Goal: Task Accomplishment & Management: Use online tool/utility

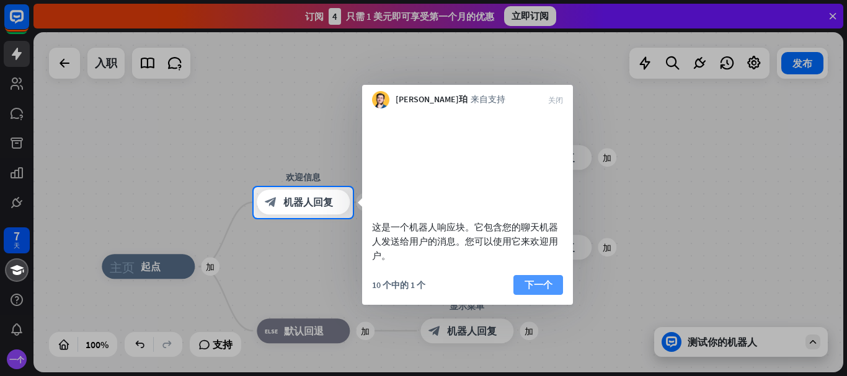
click at [535, 291] on font "下一个" at bounding box center [539, 285] width 28 height 12
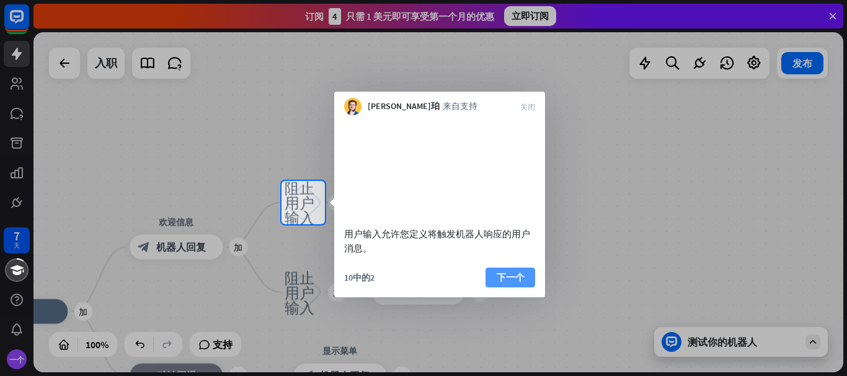
click at [520, 283] on font "下一个" at bounding box center [511, 278] width 28 height 12
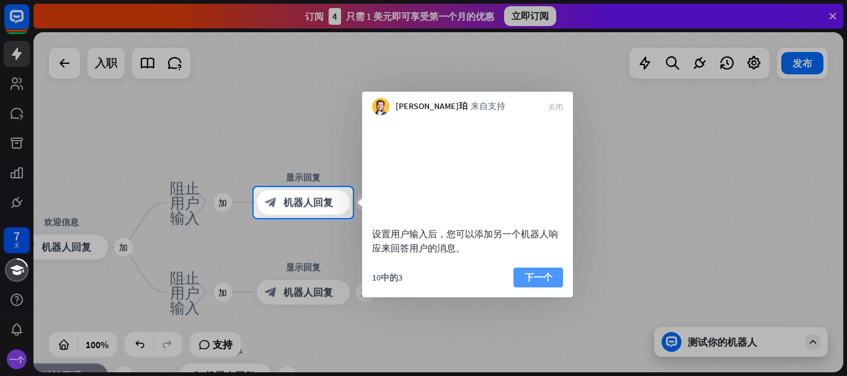
click at [535, 283] on font "下一个" at bounding box center [539, 278] width 28 height 12
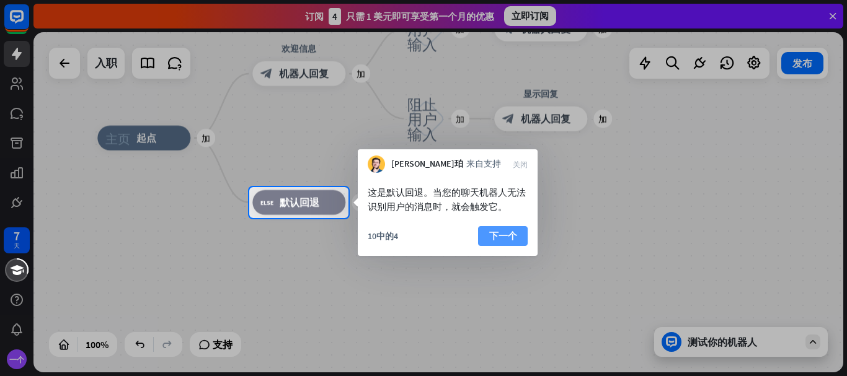
click at [502, 232] on font "下一个" at bounding box center [503, 236] width 28 height 12
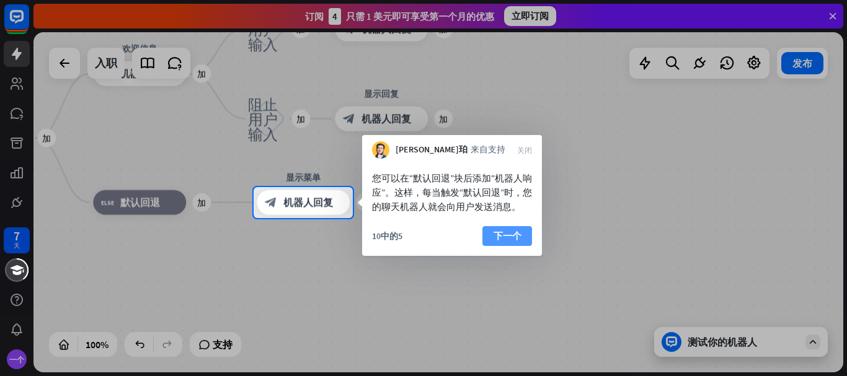
click at [498, 242] on font "下一个" at bounding box center [508, 236] width 28 height 12
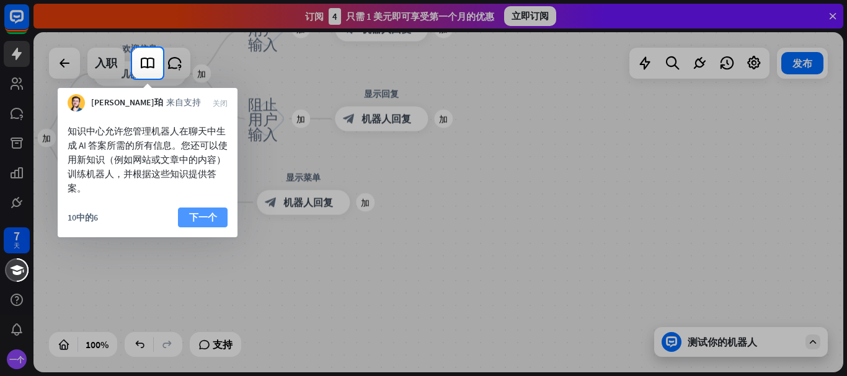
click at [199, 217] on font "下一个" at bounding box center [203, 217] width 28 height 12
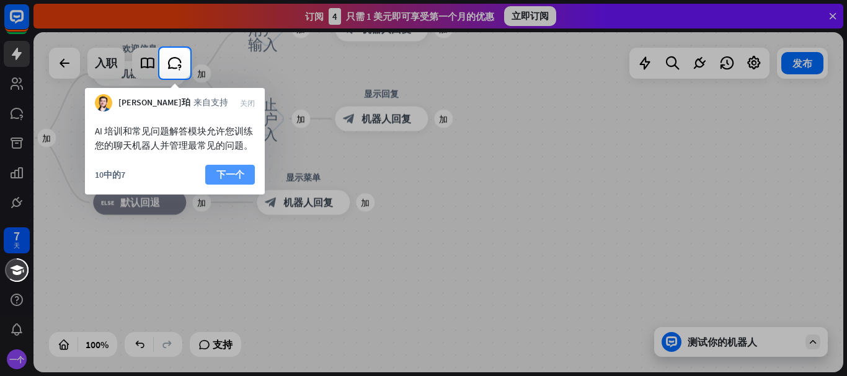
click at [228, 174] on font "下一个" at bounding box center [230, 175] width 28 height 12
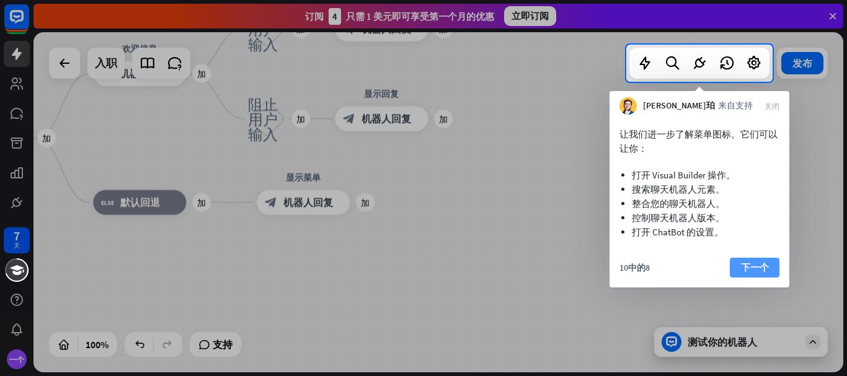
click at [765, 272] on font "下一个" at bounding box center [755, 268] width 28 height 12
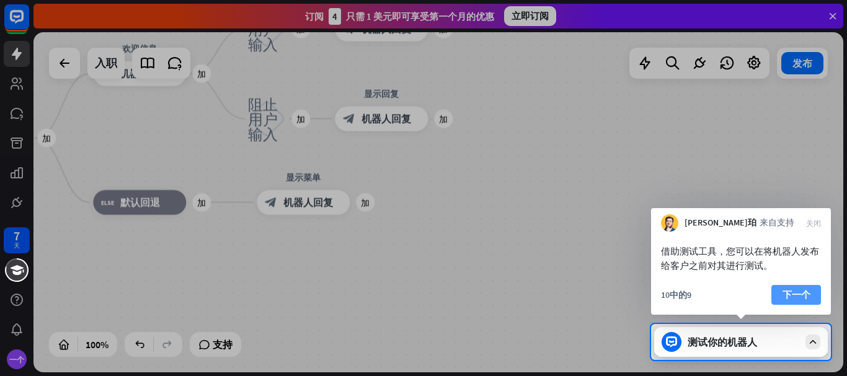
click at [799, 293] on font "下一个" at bounding box center [797, 295] width 28 height 12
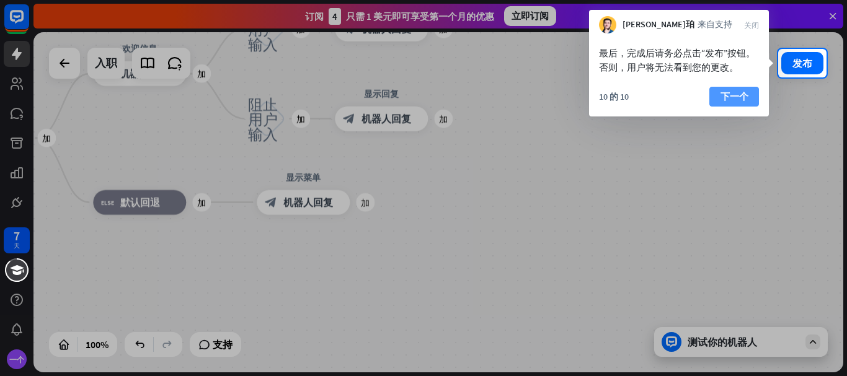
click at [726, 96] on font "下一个" at bounding box center [735, 97] width 28 height 12
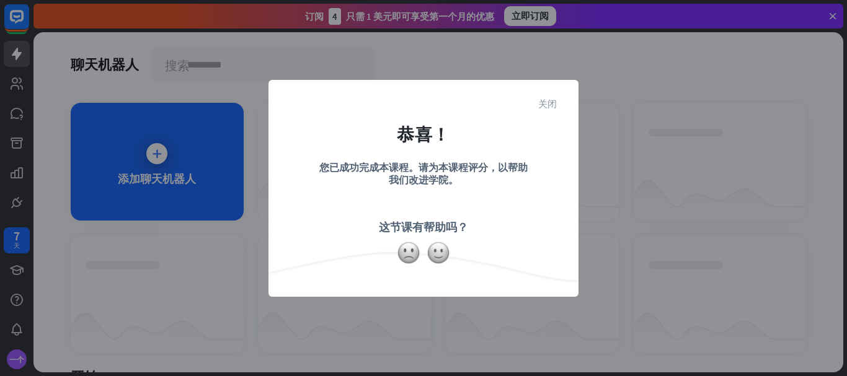
click at [550, 107] on font "关闭" at bounding box center [547, 103] width 19 height 9
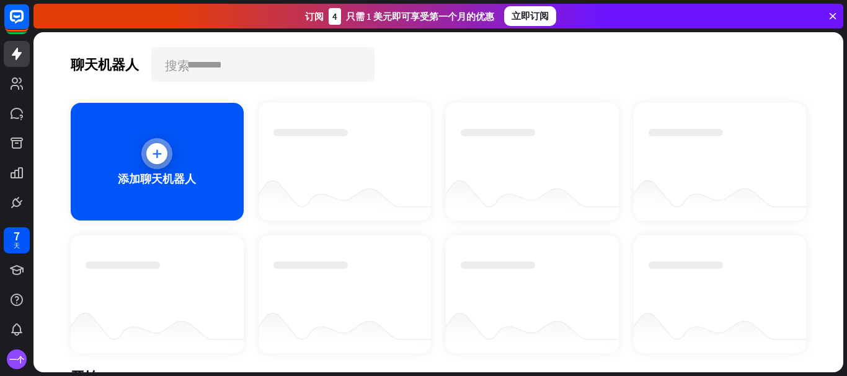
click at [149, 157] on div at bounding box center [156, 153] width 21 height 21
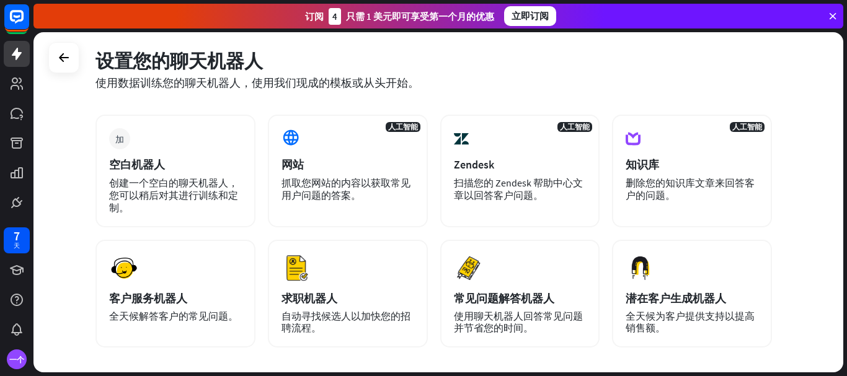
scroll to position [172, 0]
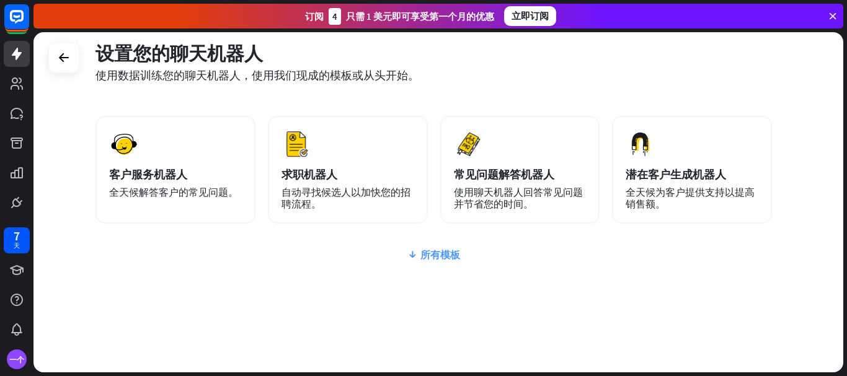
click at [432, 257] on font "所有模板" at bounding box center [441, 255] width 40 height 12
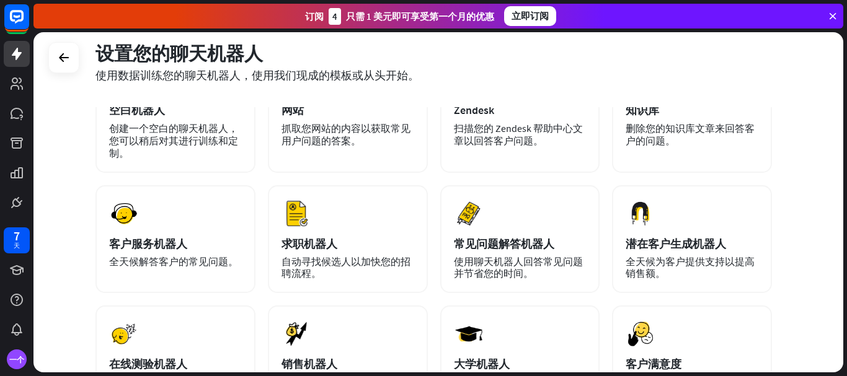
scroll to position [41, 0]
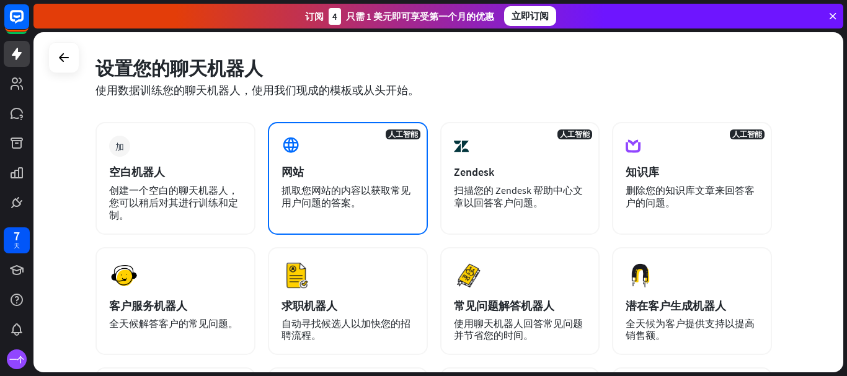
click at [362, 154] on div "人工智能 网站 抓取您网站的内容以获取常见用户问题的答案。" at bounding box center [348, 178] width 160 height 113
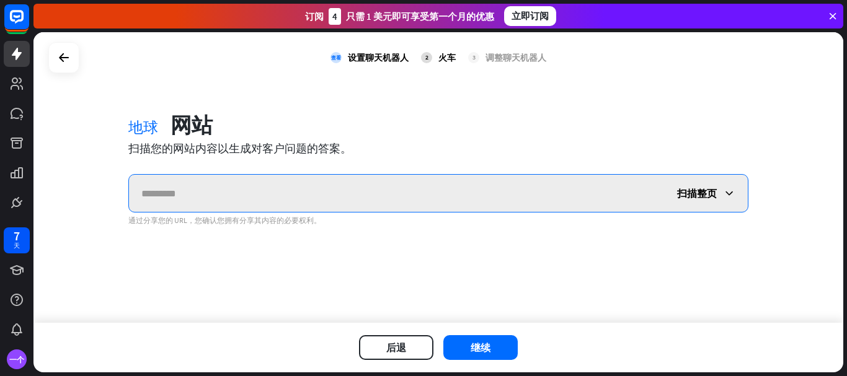
click at [198, 191] on input "text" at bounding box center [397, 193] width 536 height 37
paste input "**********"
type input "**********"
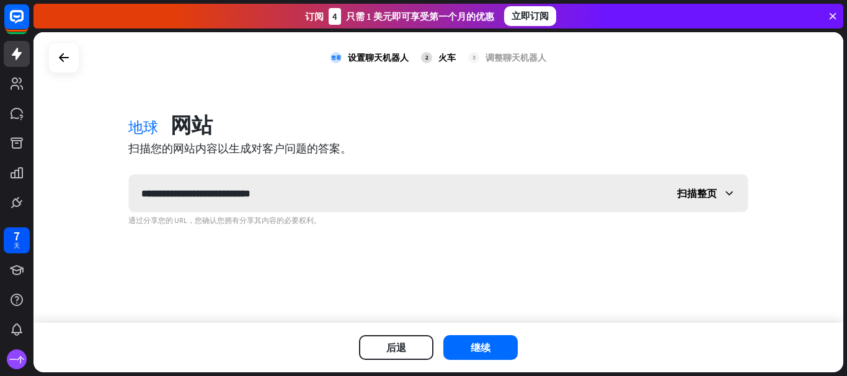
click at [724, 197] on icon at bounding box center [729, 193] width 12 height 12
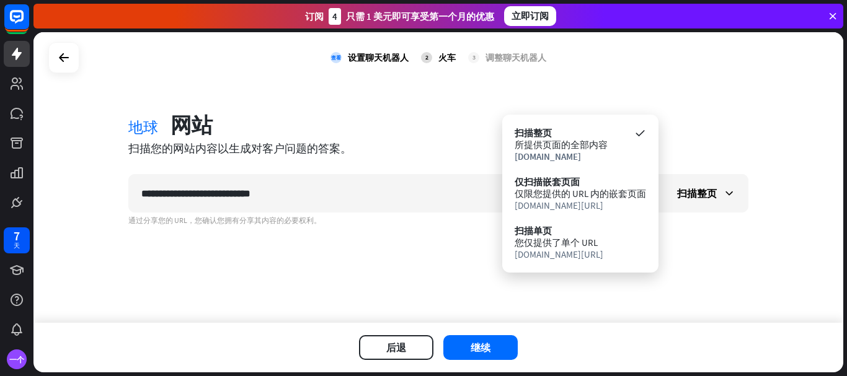
click at [724, 296] on div "**********" at bounding box center [438, 177] width 810 height 291
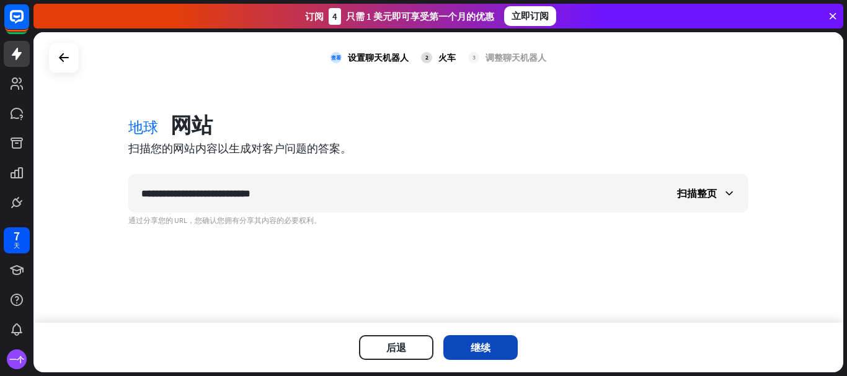
click at [491, 348] on button "继续" at bounding box center [480, 348] width 74 height 25
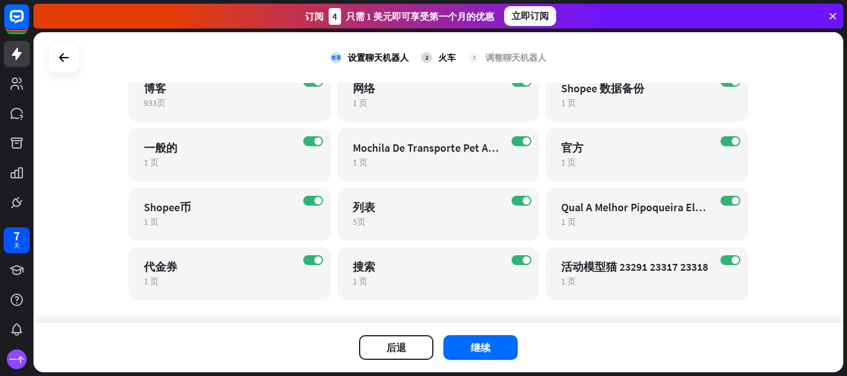
scroll to position [203, 0]
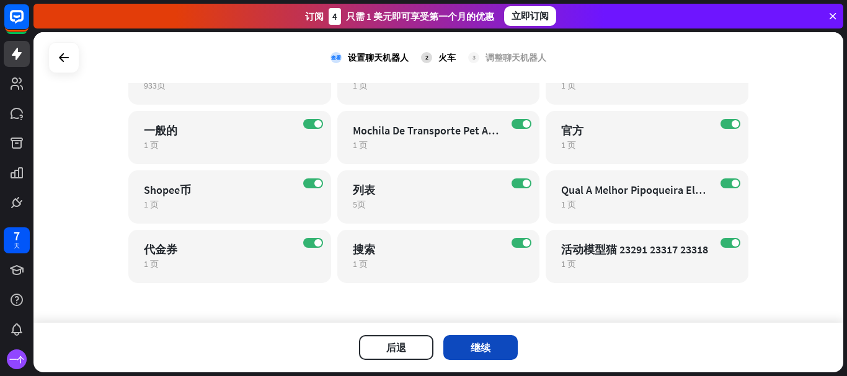
click at [485, 352] on font "继续" at bounding box center [481, 348] width 20 height 12
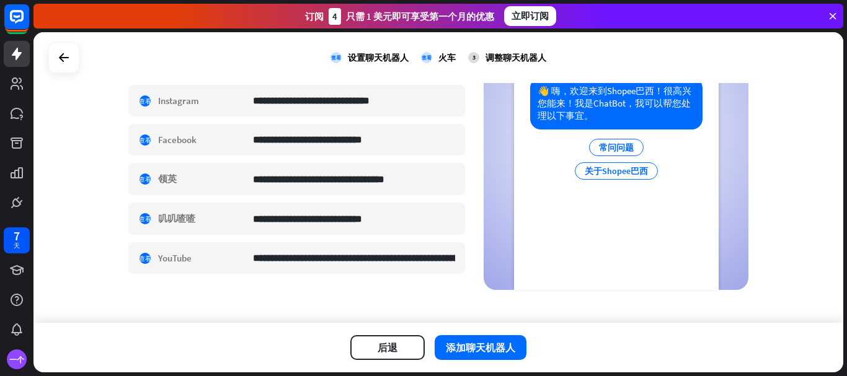
scroll to position [350, 0]
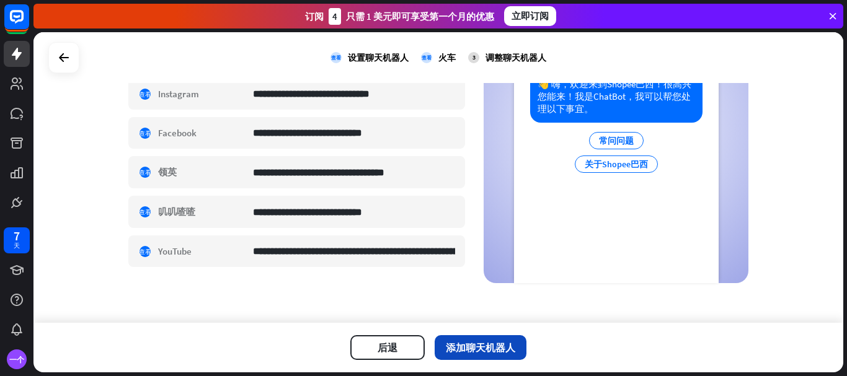
type input "**********"
click at [484, 348] on font "添加聊天机器人" at bounding box center [480, 348] width 69 height 12
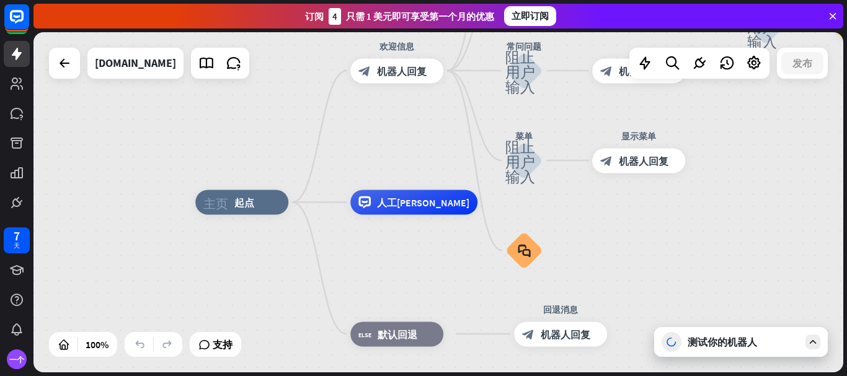
click at [816, 338] on icon at bounding box center [813, 342] width 11 height 11
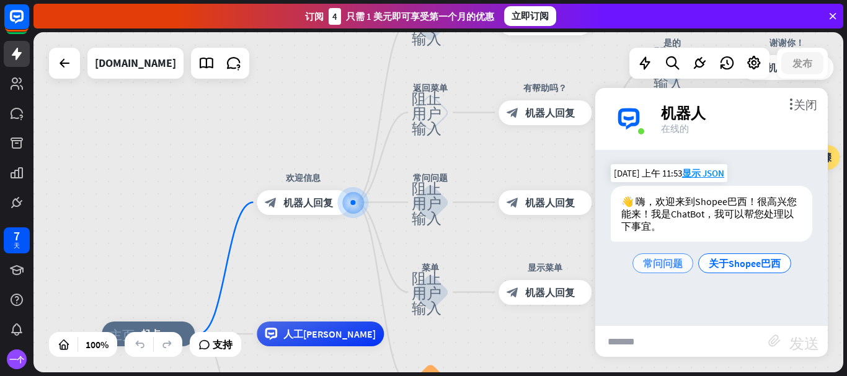
click at [654, 269] on font "常问问题" at bounding box center [663, 263] width 40 height 12
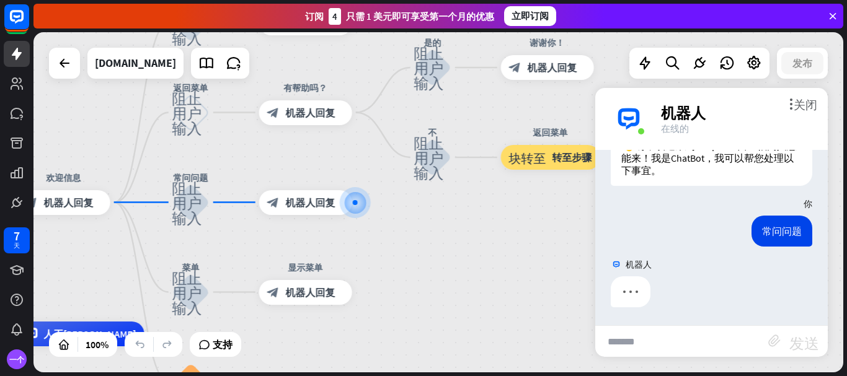
scroll to position [56, 0]
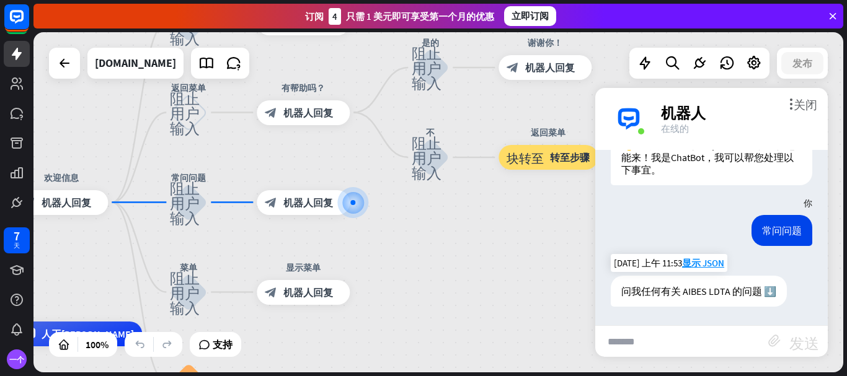
click at [772, 290] on font "问我任何有关 AIBES LDTA 的问题 ⬇️" at bounding box center [698, 291] width 155 height 12
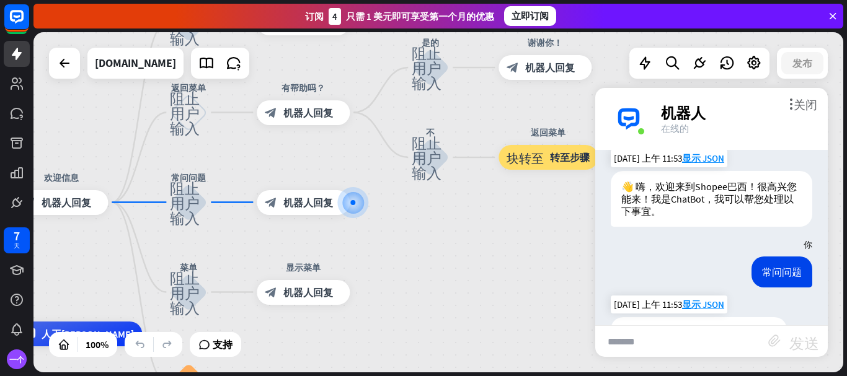
scroll to position [0, 0]
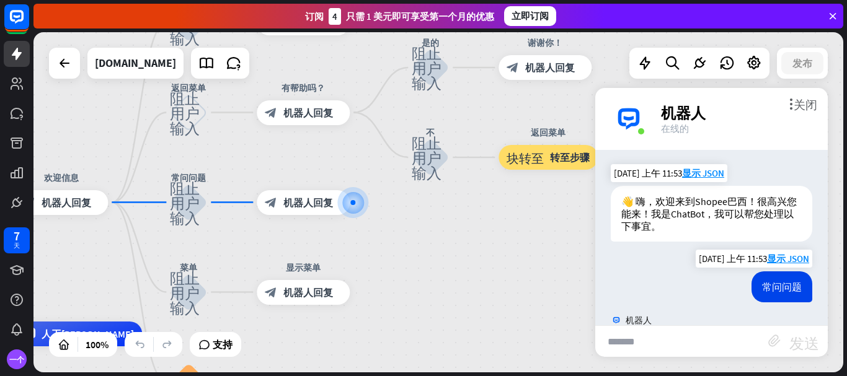
click at [767, 287] on font "常问问题" at bounding box center [782, 287] width 40 height 12
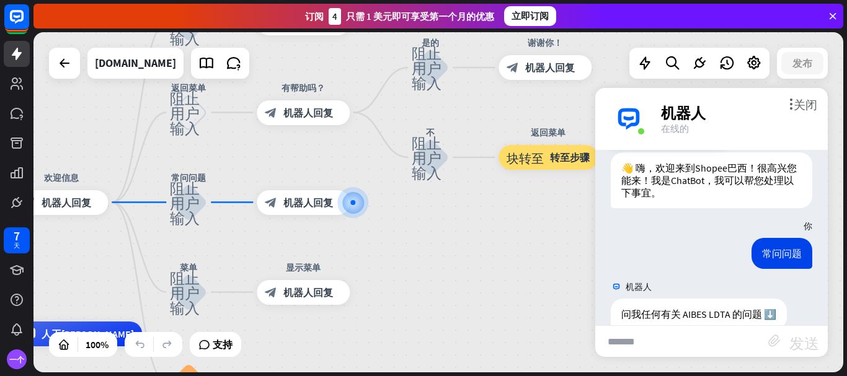
scroll to position [56, 0]
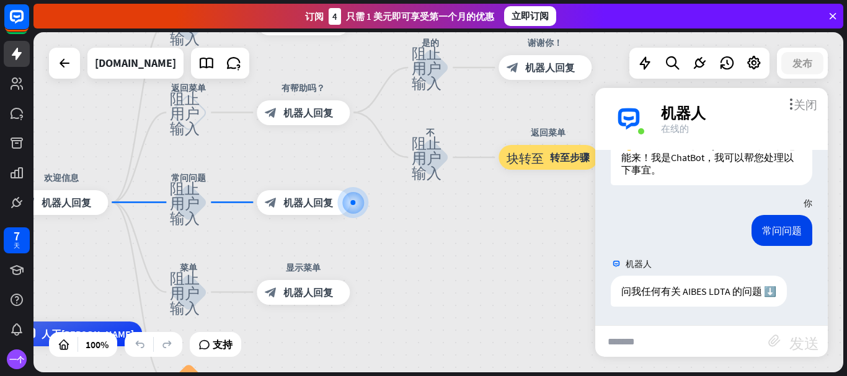
click at [810, 104] on font "关闭" at bounding box center [806, 104] width 24 height 12
